Goal: Use online tool/utility: Utilize a website feature to perform a specific function

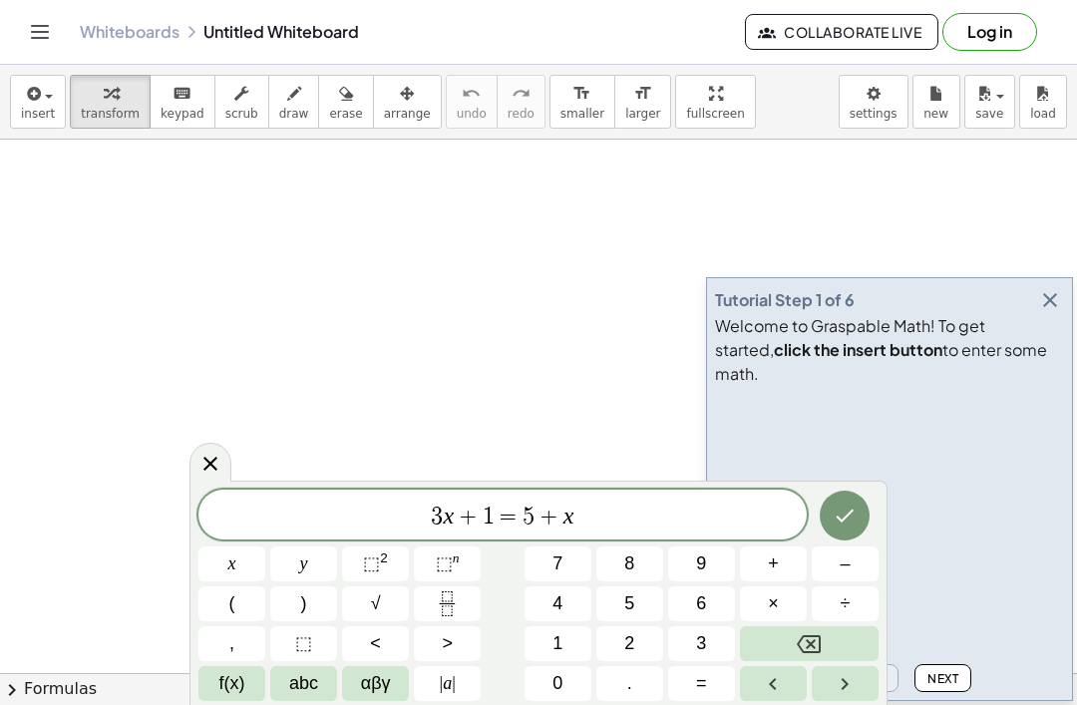
click at [48, 107] on span "insert" at bounding box center [38, 114] width 34 height 14
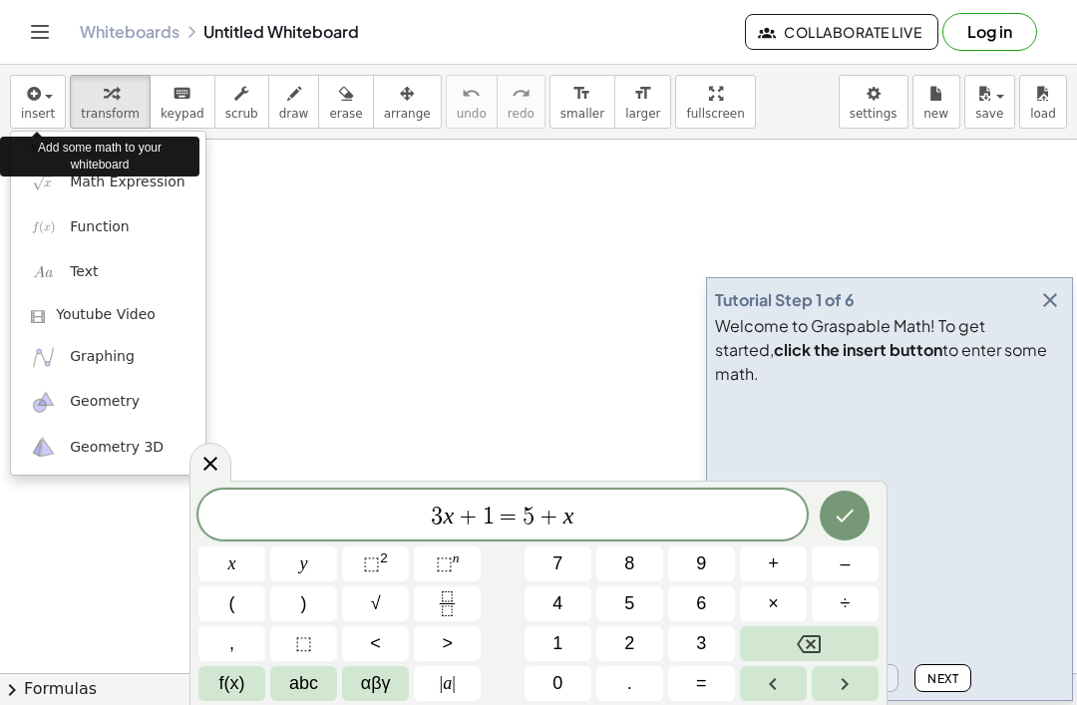
click at [160, 189] on span "Math Expression" at bounding box center [127, 182] width 115 height 20
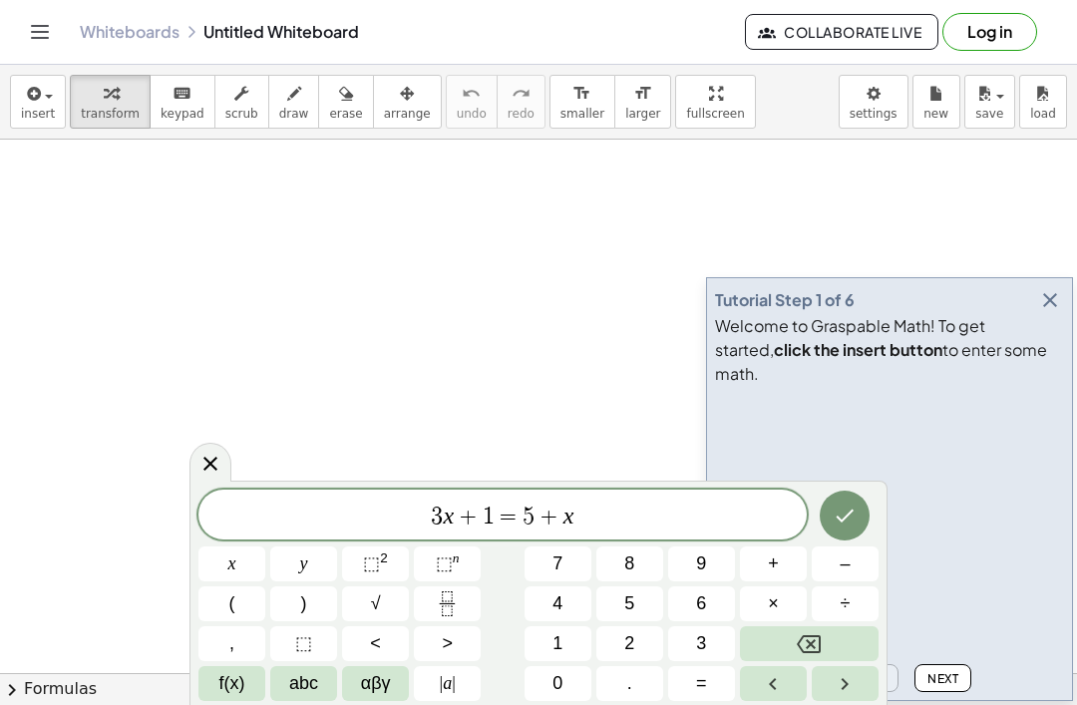
click at [600, 524] on span "3 x + 1 = 5 + x" at bounding box center [502, 517] width 608 height 28
click at [799, 646] on icon "Backspace" at bounding box center [809, 644] width 24 height 24
click at [812, 641] on icon "Backspace" at bounding box center [809, 644] width 24 height 24
click at [811, 640] on icon "Backspace" at bounding box center [809, 644] width 24 height 24
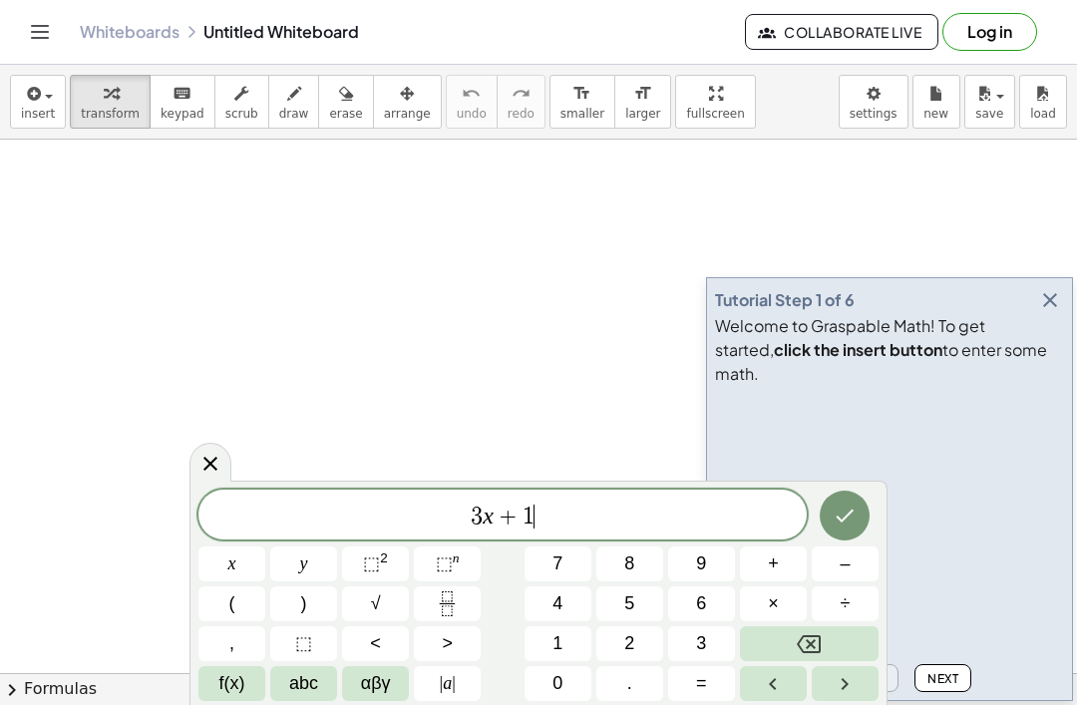
click at [806, 647] on icon "Backspace" at bounding box center [809, 644] width 24 height 24
click at [806, 646] on icon "Backspace" at bounding box center [809, 644] width 24 height 24
click at [797, 646] on icon "Backspace" at bounding box center [809, 644] width 24 height 24
click at [796, 646] on button "Backspace" at bounding box center [809, 643] width 139 height 35
click at [802, 642] on icon "Backspace" at bounding box center [809, 644] width 24 height 24
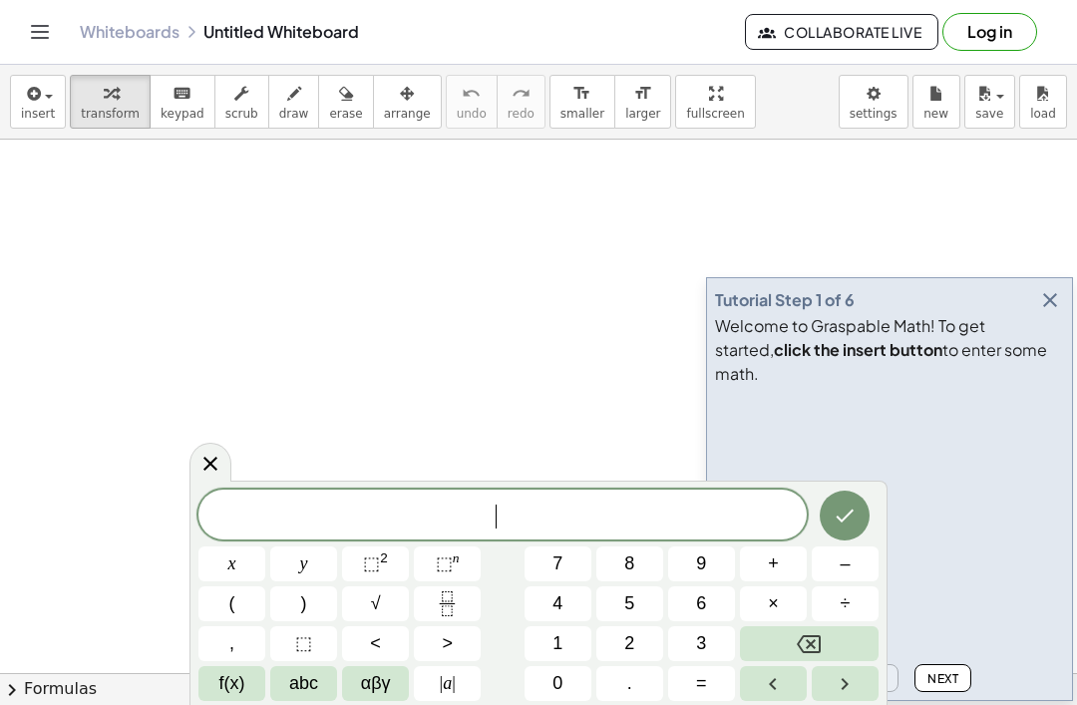
click at [232, 559] on span "x" at bounding box center [232, 563] width 8 height 27
click at [837, 601] on button "÷" at bounding box center [845, 603] width 67 height 35
click at [814, 640] on icon "Backspace" at bounding box center [809, 644] width 24 height 18
click at [814, 639] on icon "Backspace" at bounding box center [809, 644] width 24 height 24
click at [222, 559] on button "x" at bounding box center [231, 563] width 67 height 35
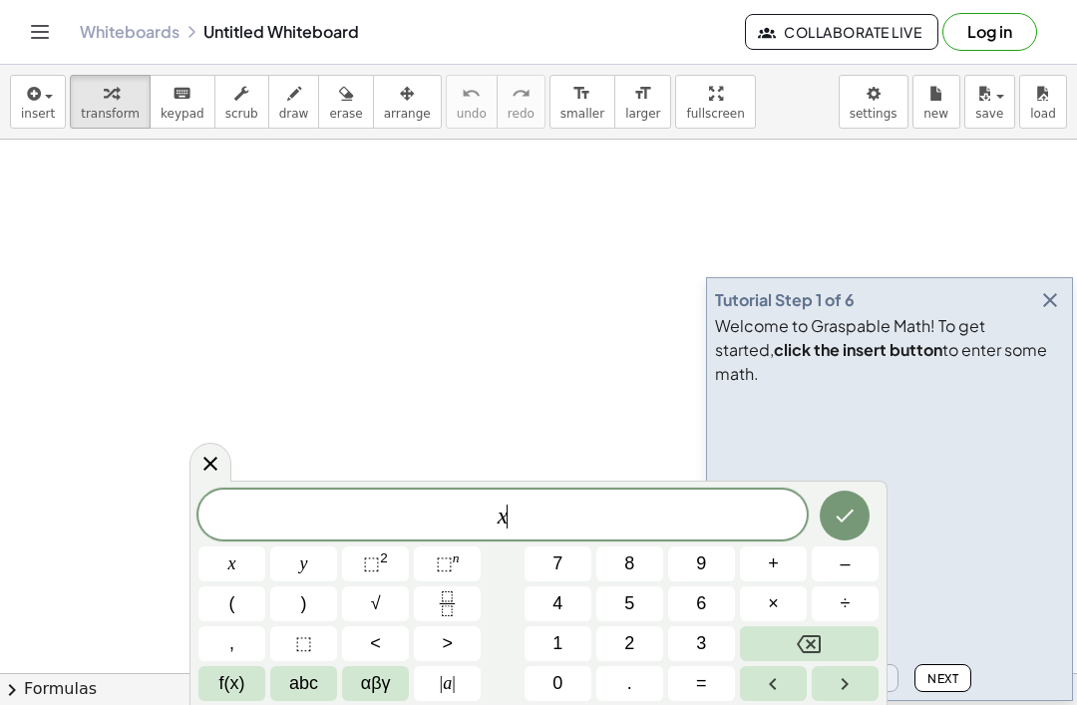
click at [443, 603] on rect "Fraction" at bounding box center [447, 603] width 15 height 1
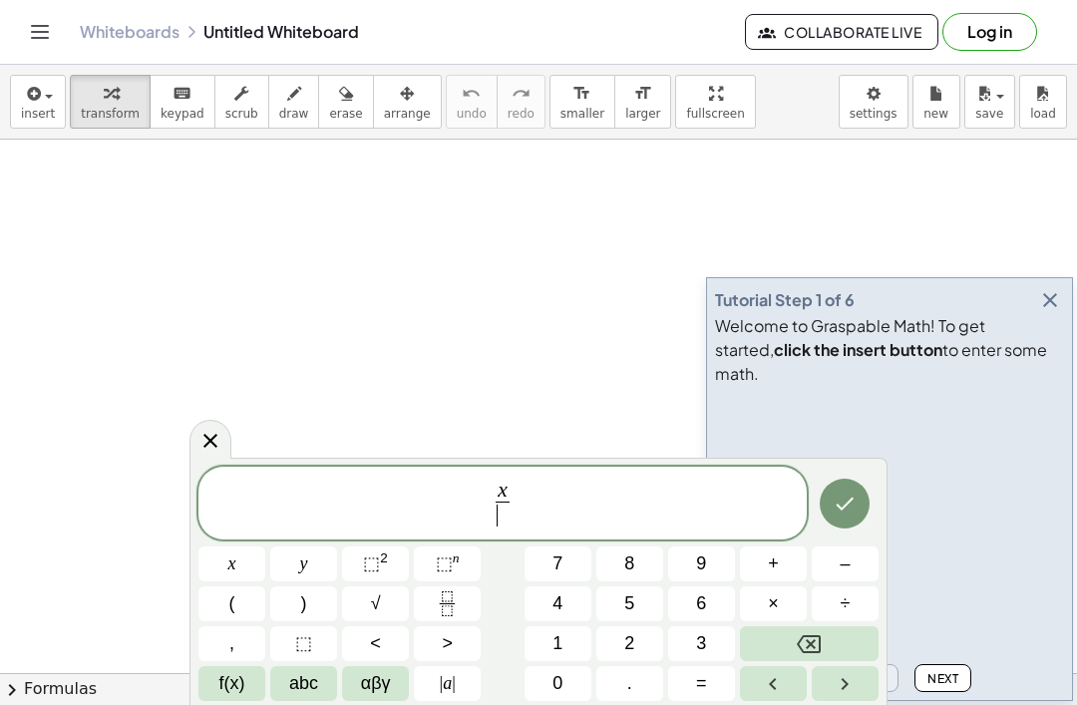
click at [693, 638] on button "3" at bounding box center [701, 643] width 67 height 35
click at [845, 687] on icon "Right arrow" at bounding box center [845, 684] width 24 height 24
click at [778, 556] on span "+" at bounding box center [773, 563] width 11 height 27
click at [819, 641] on icon "Backspace" at bounding box center [809, 644] width 24 height 24
click at [847, 563] on span "–" at bounding box center [845, 563] width 10 height 27
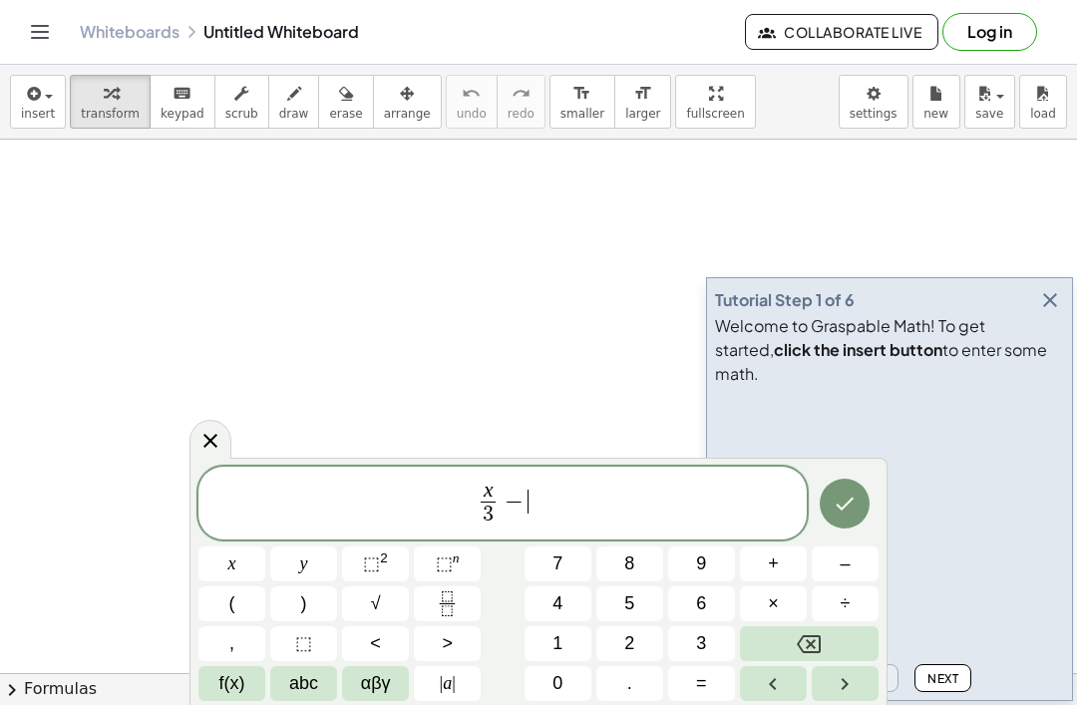
click at [639, 606] on button "5" at bounding box center [629, 603] width 67 height 35
click at [701, 694] on span "=" at bounding box center [701, 683] width 11 height 27
click at [566, 603] on button "4" at bounding box center [557, 603] width 67 height 35
click at [836, 508] on icon "Done" at bounding box center [845, 504] width 24 height 24
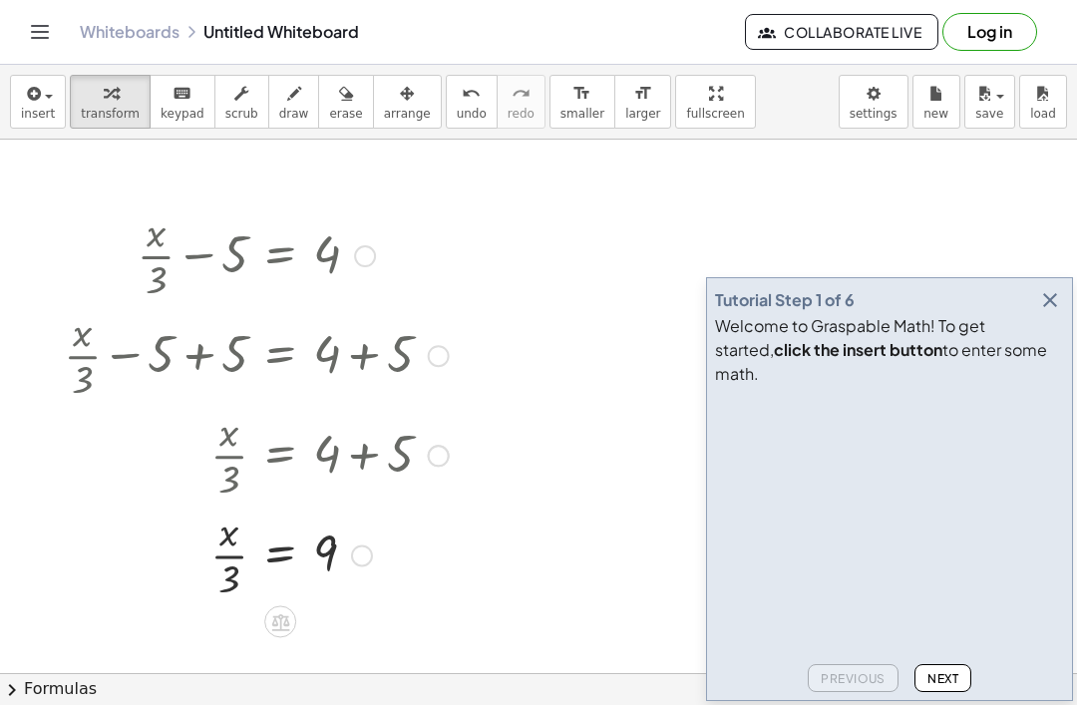
click at [1047, 312] on icon "button" at bounding box center [1050, 300] width 24 height 24
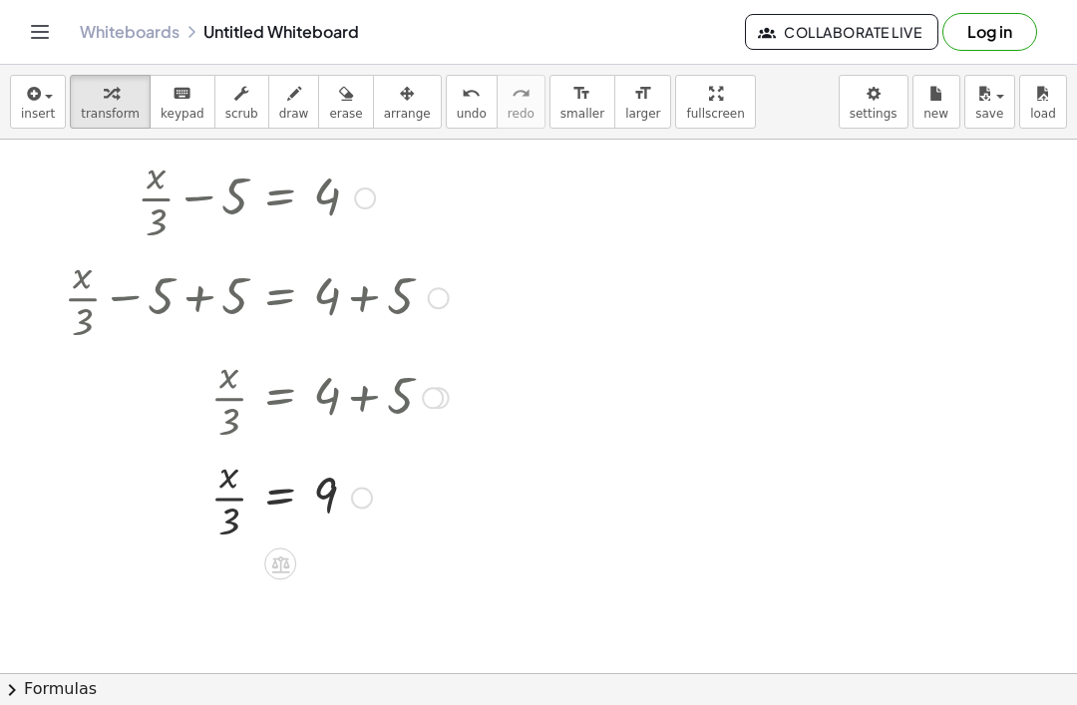
scroll to position [70, 0]
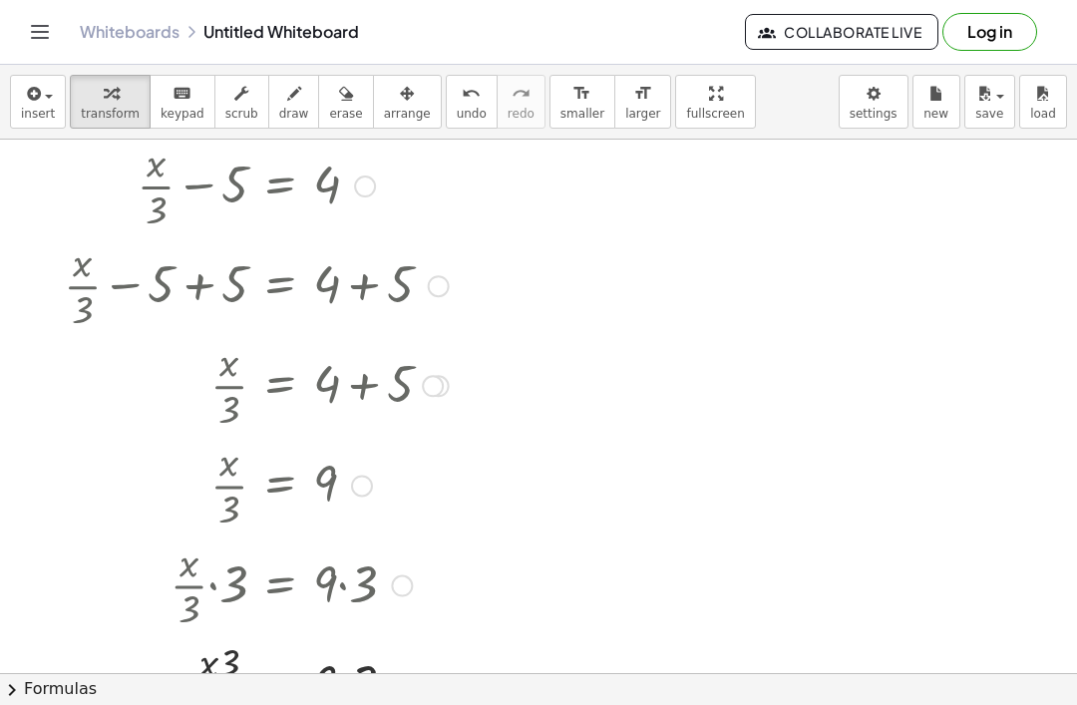
click at [345, 592] on div at bounding box center [246, 584] width 426 height 100
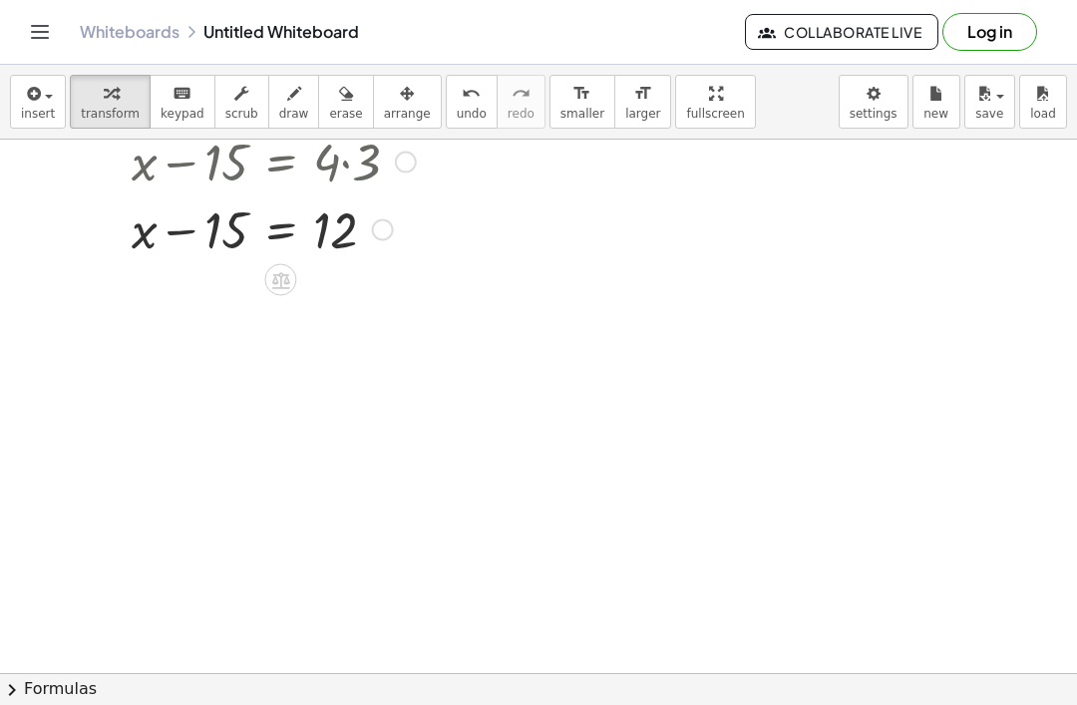
scroll to position [559, 0]
